Goal: Task Accomplishment & Management: Complete application form

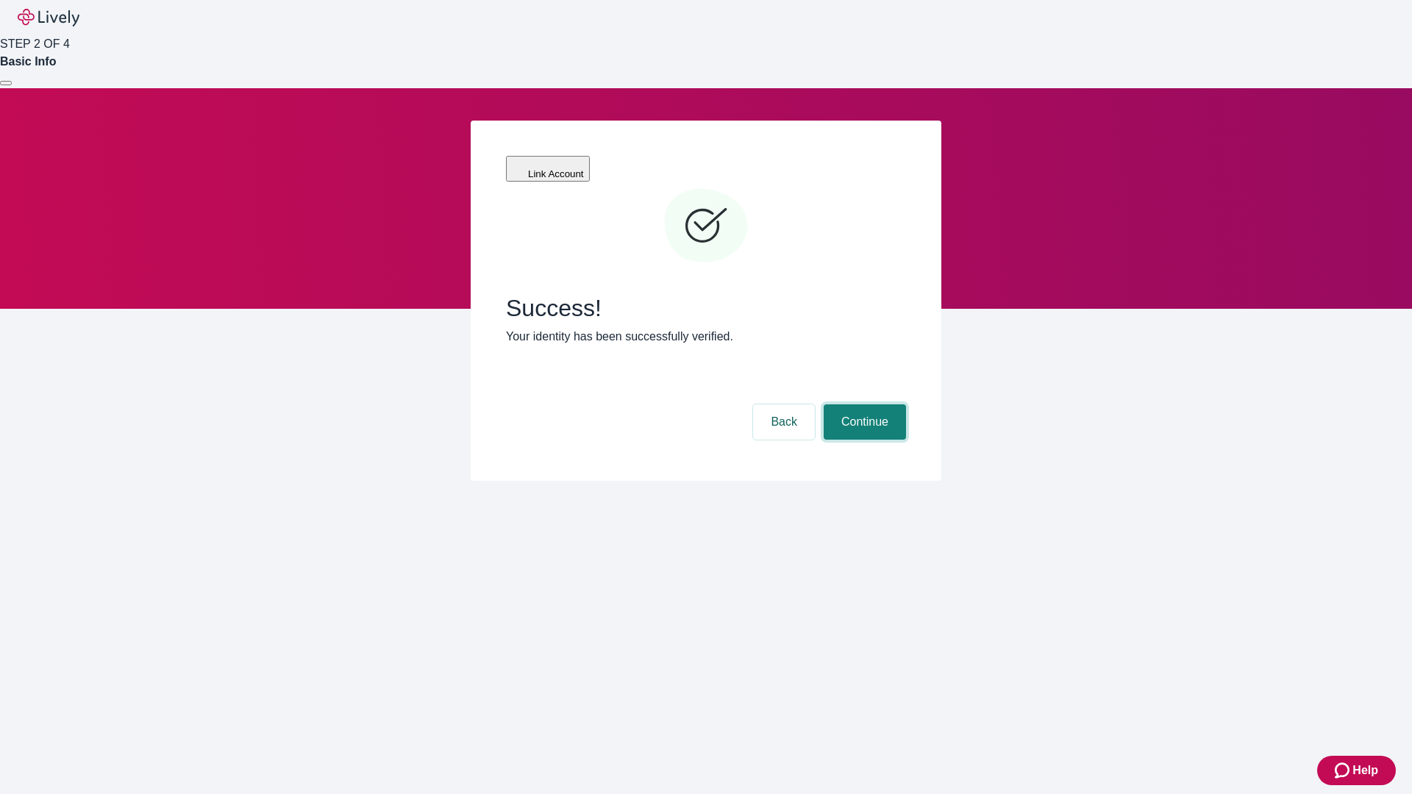
click at [863, 404] on button "Continue" at bounding box center [865, 421] width 82 height 35
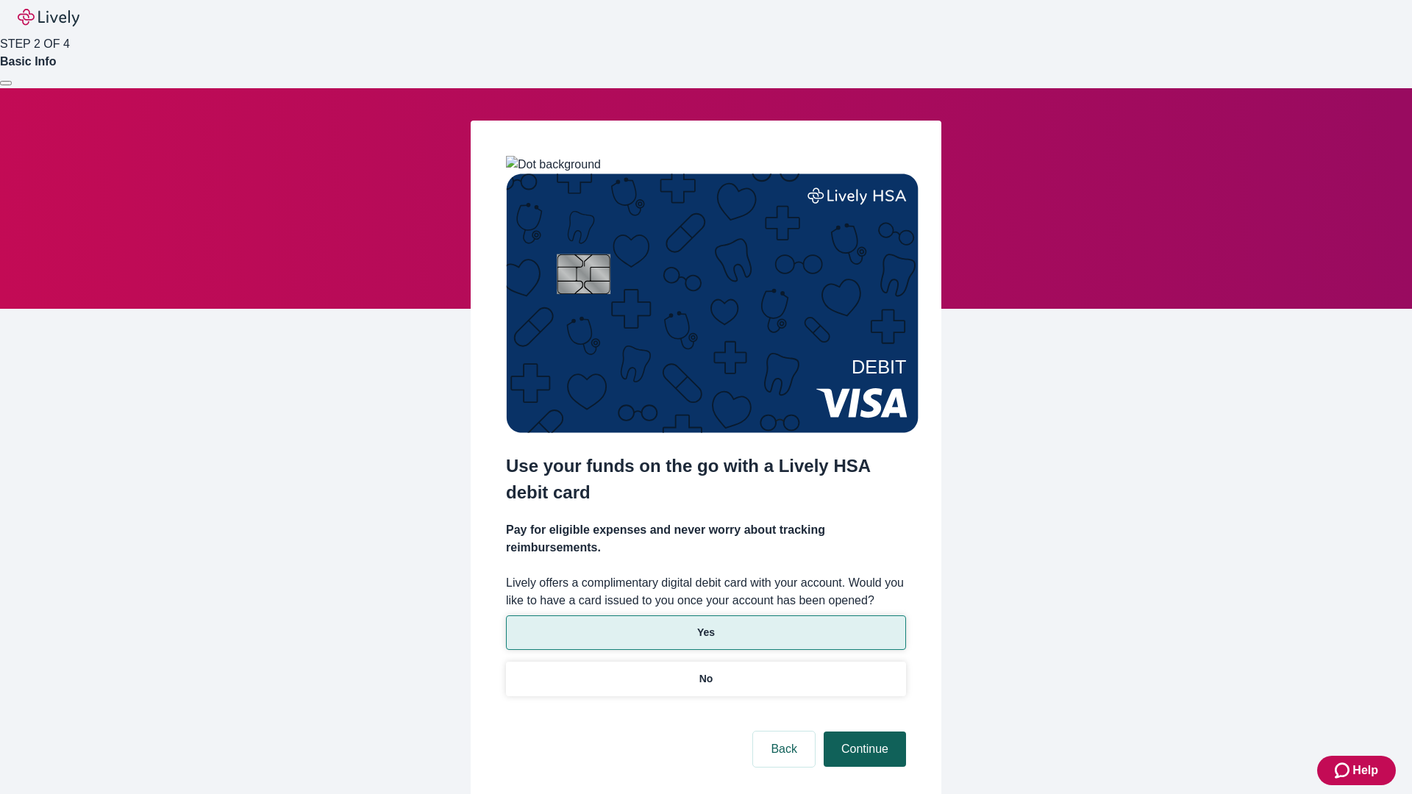
click at [705, 671] on p "No" at bounding box center [706, 678] width 14 height 15
click at [863, 732] on button "Continue" at bounding box center [865, 749] width 82 height 35
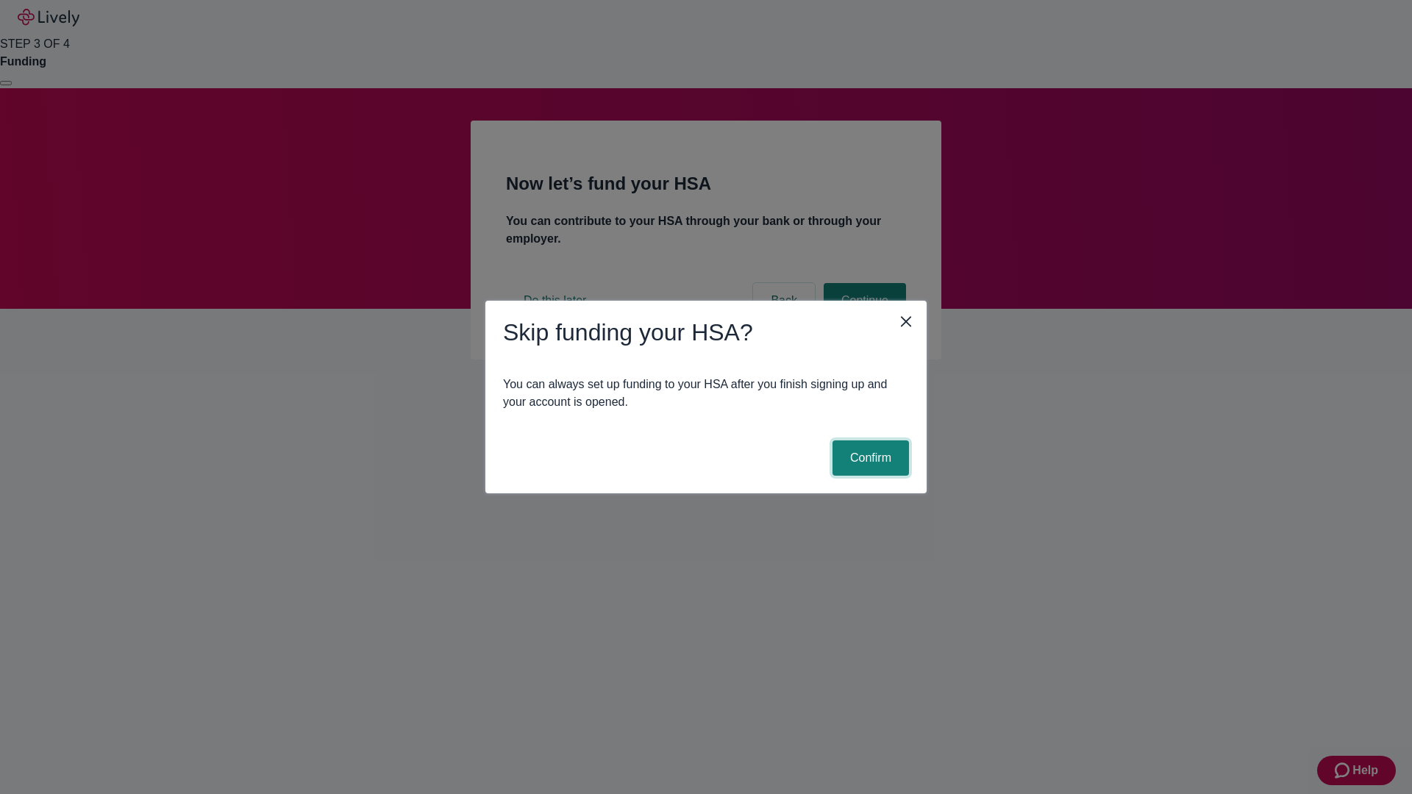
click at [869, 458] on button "Confirm" at bounding box center [870, 458] width 76 height 35
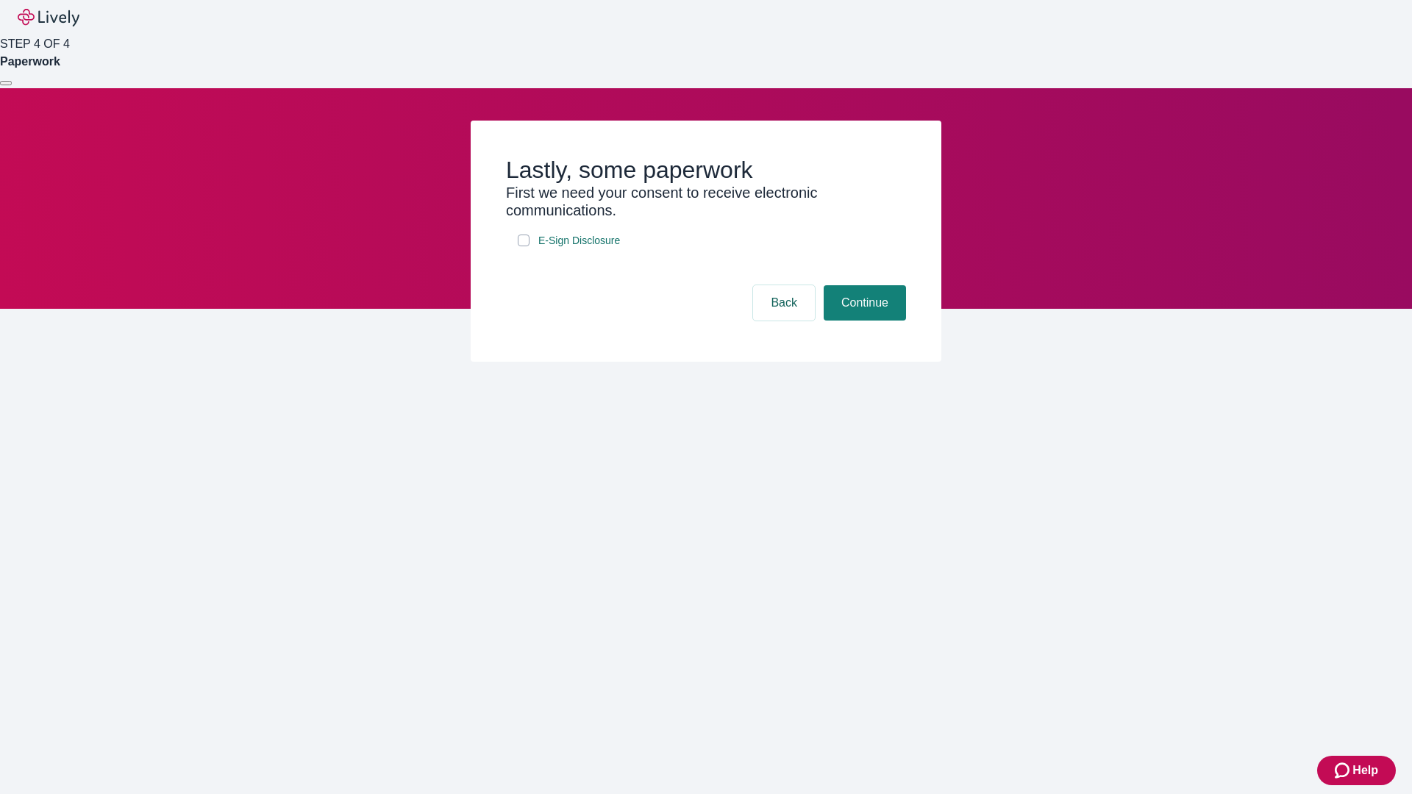
click at [524, 246] on input "E-Sign Disclosure" at bounding box center [524, 241] width 12 height 12
checkbox input "true"
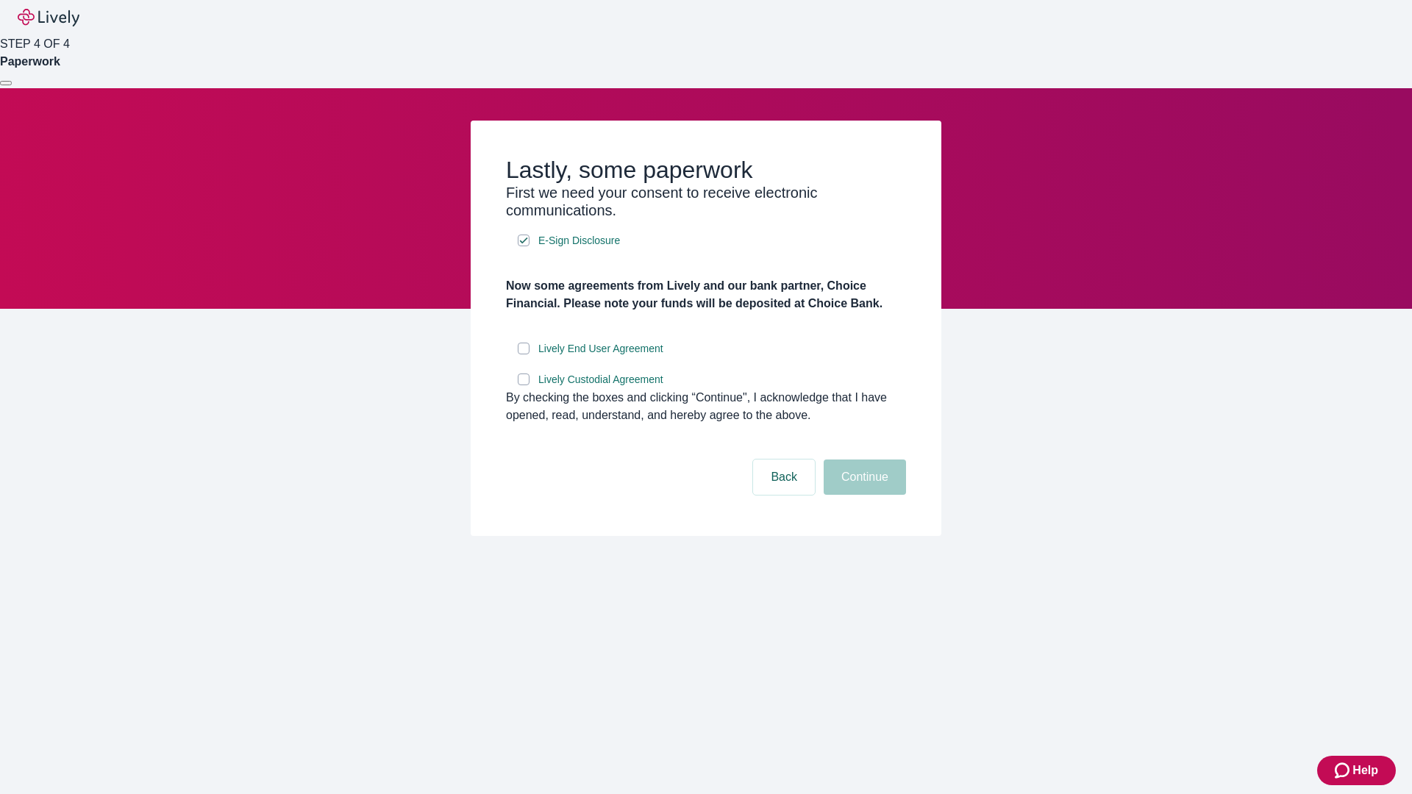
click at [524, 354] on input "Lively End User Agreement" at bounding box center [524, 349] width 12 height 12
checkbox input "true"
click at [524, 385] on input "Lively Custodial Agreement" at bounding box center [524, 380] width 12 height 12
checkbox input "true"
click at [863, 495] on button "Continue" at bounding box center [865, 477] width 82 height 35
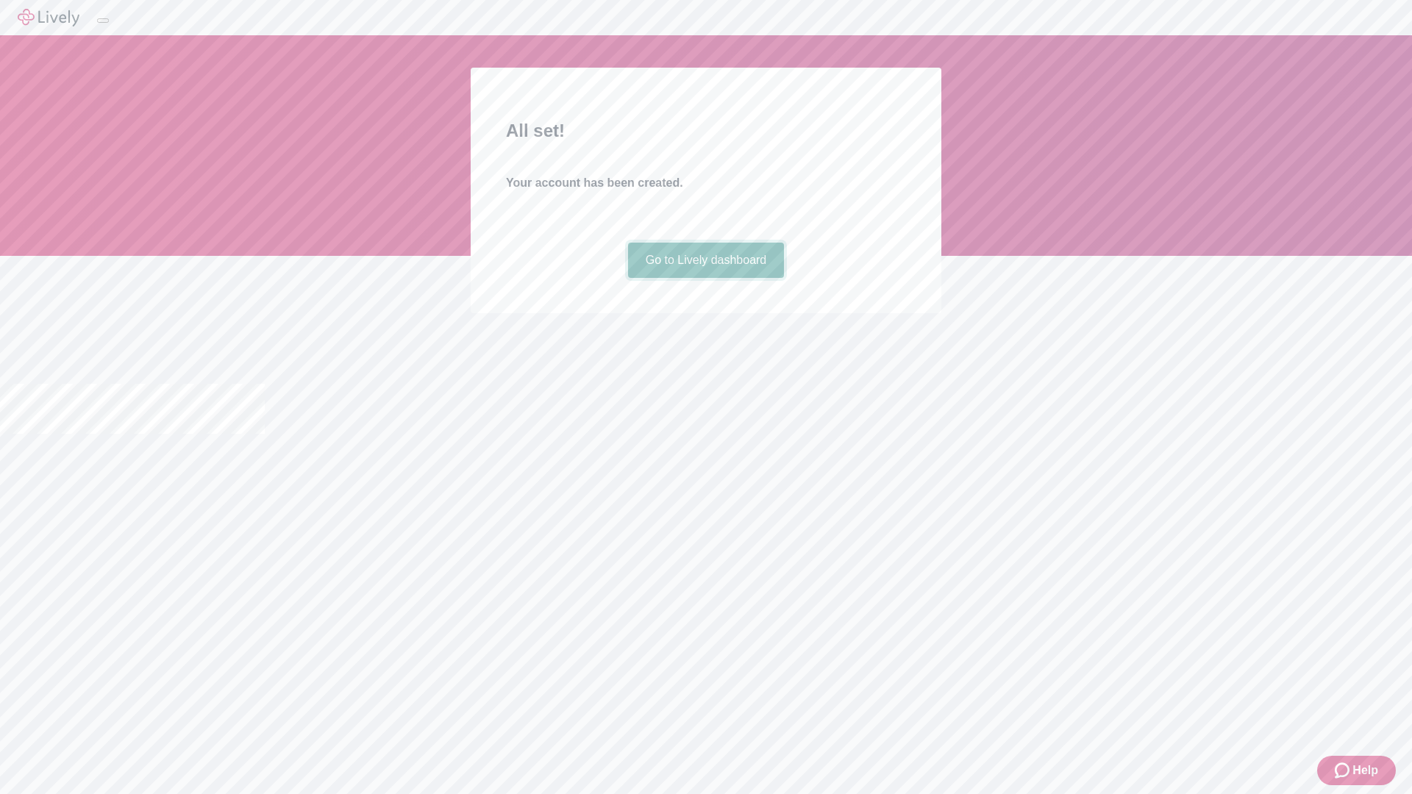
click at [705, 278] on link "Go to Lively dashboard" at bounding box center [706, 260] width 157 height 35
